Goal: Task Accomplishment & Management: Manage account settings

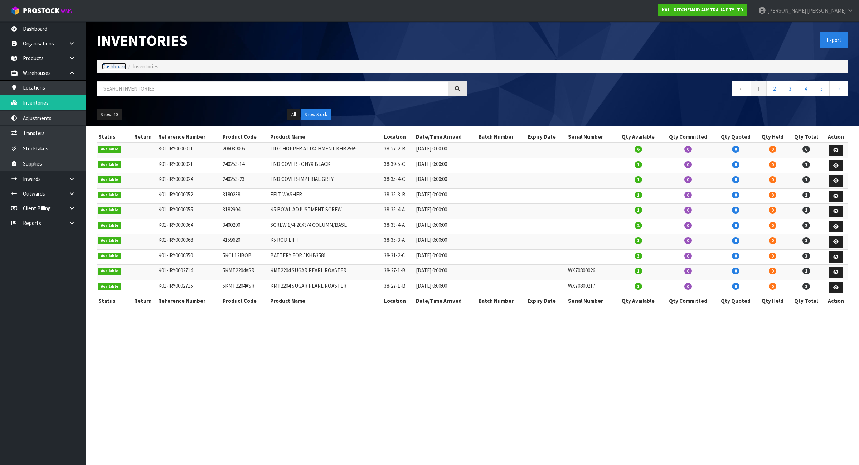
click at [111, 67] on link "Dashboard" at bounding box center [114, 66] width 24 height 7
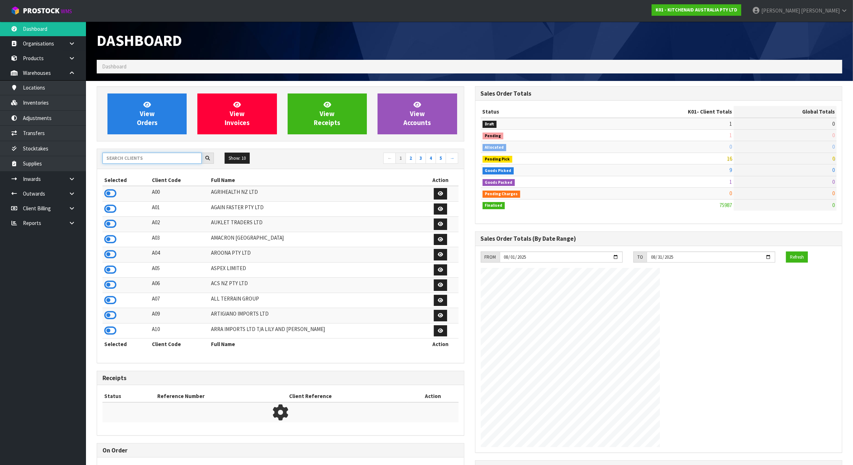
click at [127, 160] on input "text" at bounding box center [151, 158] width 99 height 11
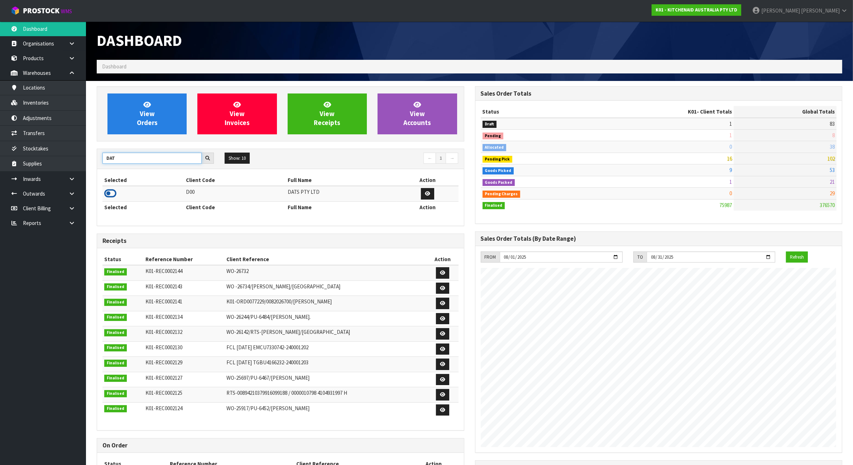
type input "DAT"
click at [111, 196] on icon at bounding box center [110, 193] width 12 height 11
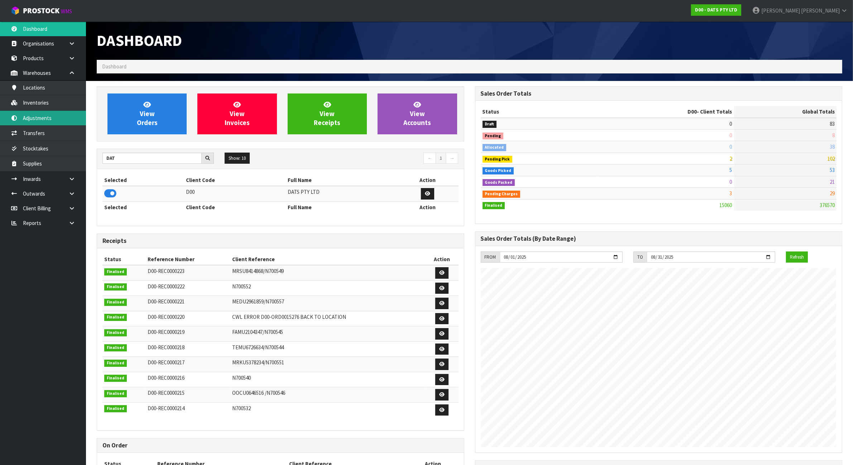
click at [55, 120] on link "Adjustments" at bounding box center [43, 118] width 86 height 15
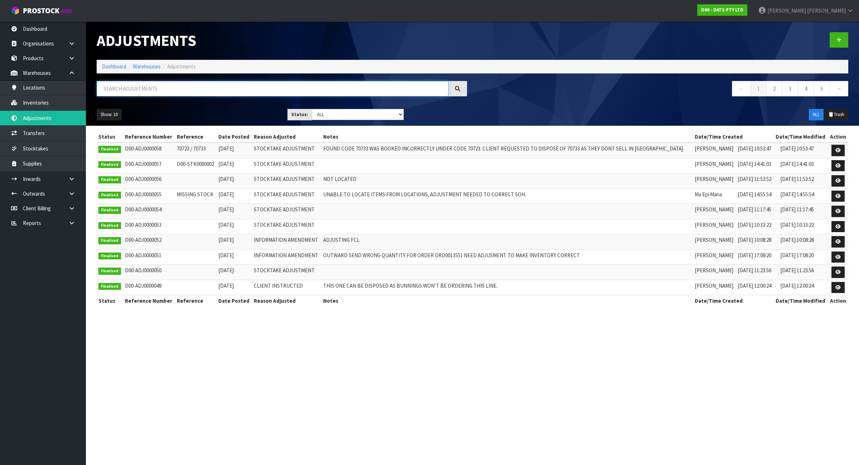
click at [153, 87] on input "text" at bounding box center [273, 88] width 352 height 15
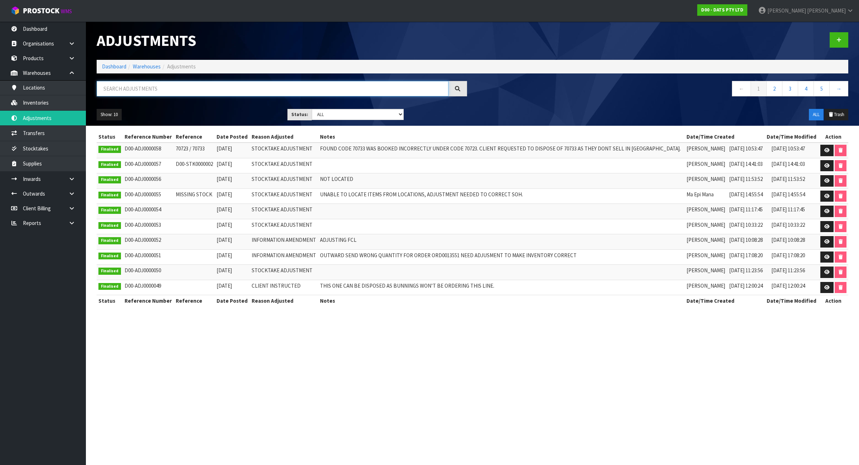
paste input "70723"
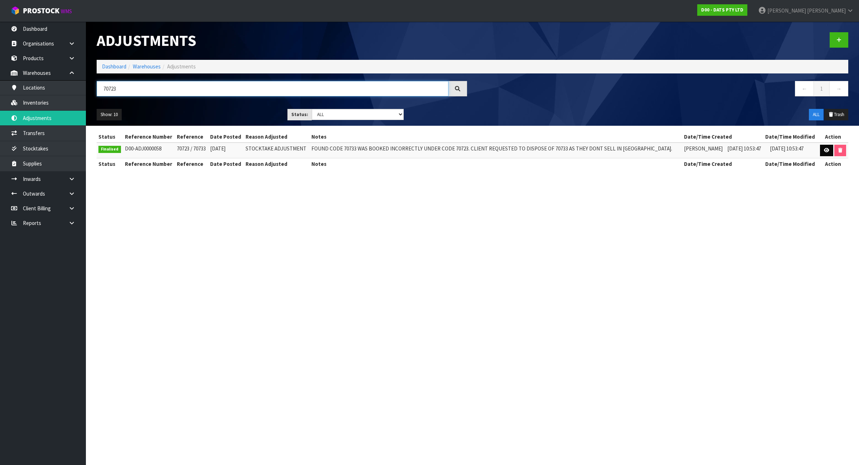
type input "70723"
click at [821, 150] on link at bounding box center [826, 150] width 13 height 11
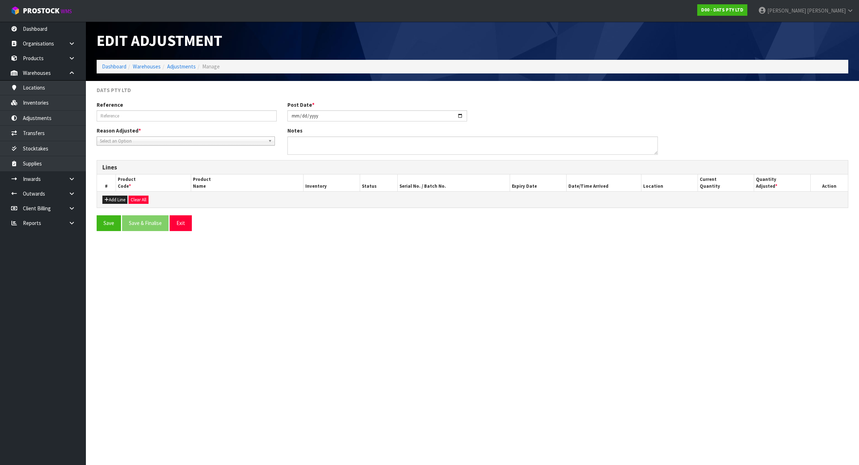
type input "70723 / 70733"
type input "[DATE]"
type textarea "FOUND CODE 70733 WAS BOOKED INCORRECTLY UNDER CODE 70723. CLIENT REQUESTED TO D…"
